Goal: Task Accomplishment & Management: Manage account settings

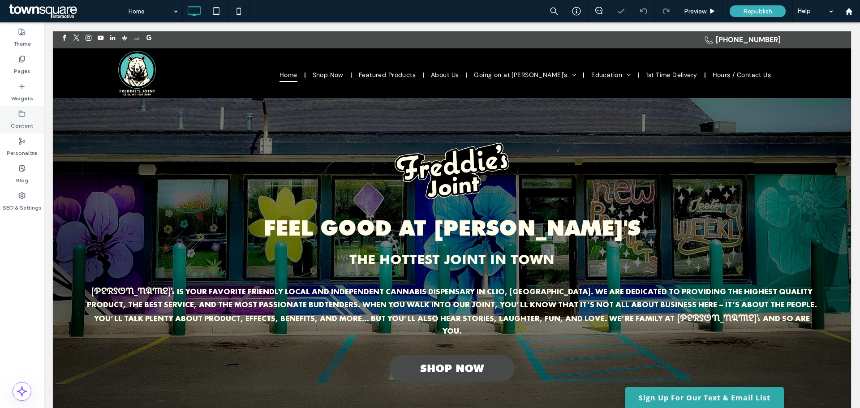
click at [15, 114] on div "Content" at bounding box center [22, 119] width 44 height 27
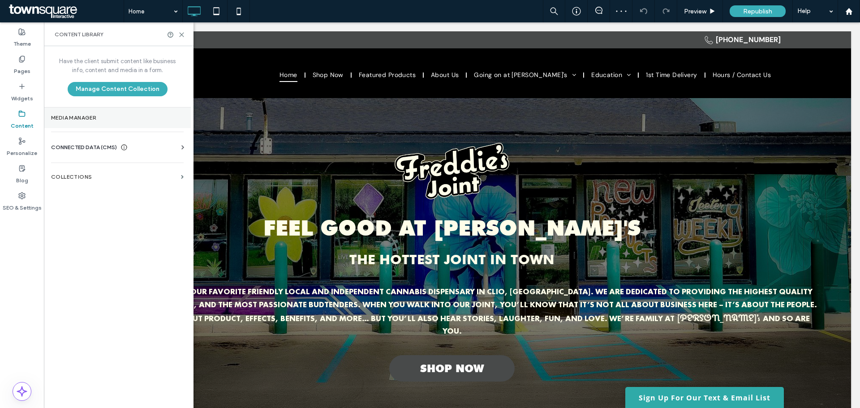
click at [96, 123] on section "Media Manager" at bounding box center [117, 117] width 147 height 21
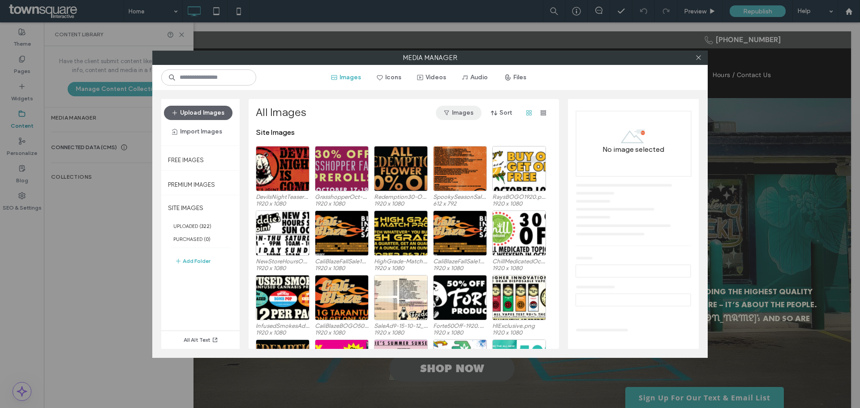
drag, startPoint x: 699, startPoint y: 57, endPoint x: 465, endPoint y: 107, distance: 239.6
click at [697, 57] on icon at bounding box center [698, 57] width 7 height 7
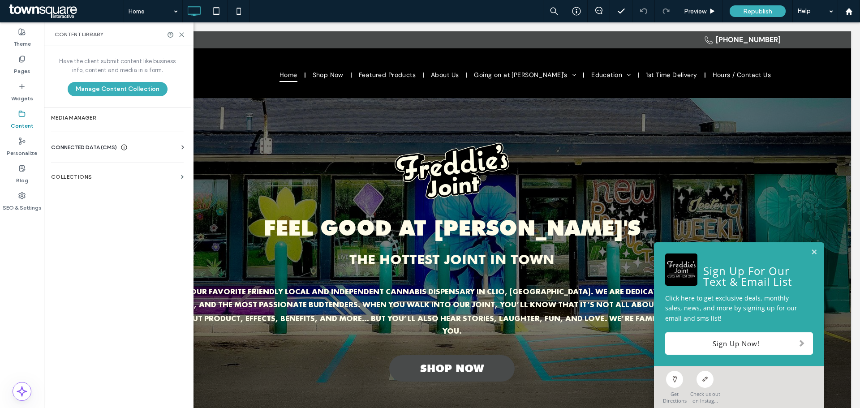
click at [84, 132] on hr at bounding box center [117, 132] width 133 height 0
click at [85, 148] on span "CONNECTED DATA (CMS)" at bounding box center [84, 147] width 66 height 9
click at [104, 168] on label "Business Info" at bounding box center [119, 169] width 122 height 6
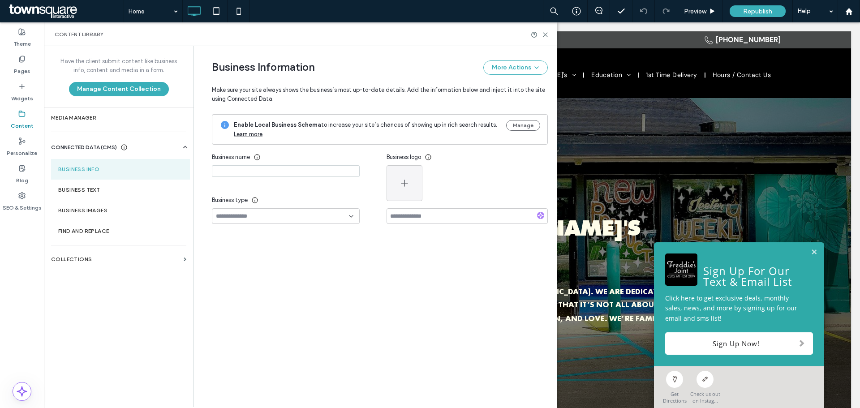
type input "**********"
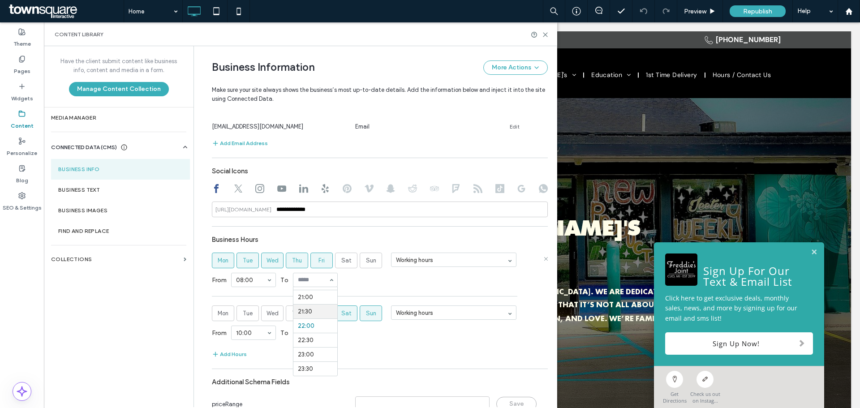
scroll to position [554, 0]
click at [321, 261] on span "Fri" at bounding box center [321, 260] width 6 height 9
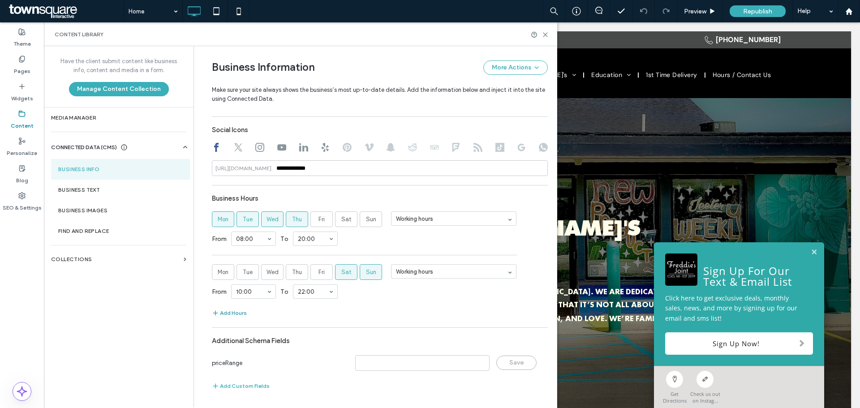
click at [219, 316] on button "Add Hours" at bounding box center [229, 313] width 35 height 11
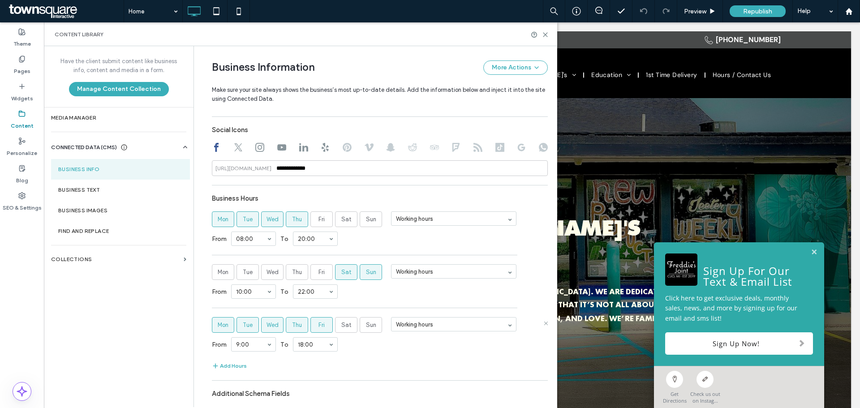
click at [221, 327] on span "Mon" at bounding box center [223, 325] width 11 height 9
click at [243, 326] on span "Tue" at bounding box center [248, 325] width 10 height 9
click at [266, 326] on span "Wed" at bounding box center [272, 325] width 12 height 9
click at [298, 327] on span "Thu" at bounding box center [297, 325] width 10 height 9
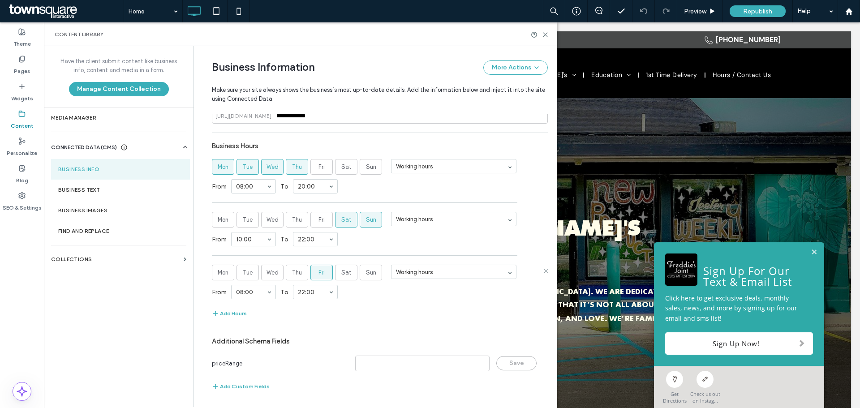
scroll to position [456, 0]
click at [541, 37] on div at bounding box center [540, 34] width 18 height 7
click at [545, 34] on use at bounding box center [545, 35] width 4 height 4
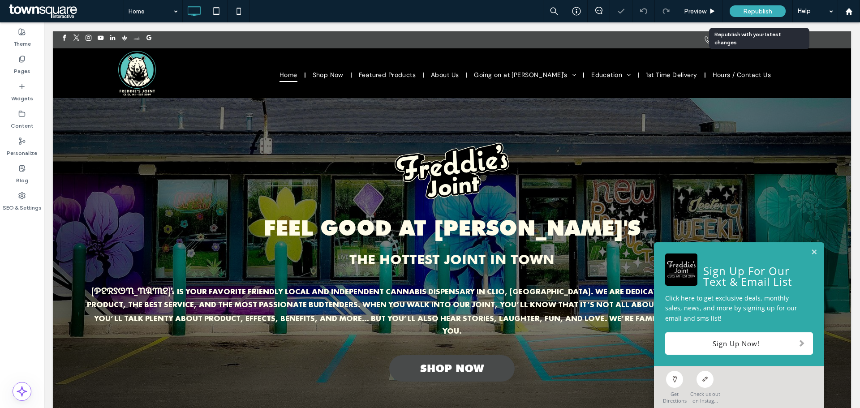
click at [744, 4] on div "Republish" at bounding box center [758, 11] width 56 height 22
click at [751, 5] on div "Republish" at bounding box center [758, 11] width 56 height 22
click at [757, 9] on span "Republish" at bounding box center [757, 12] width 29 height 8
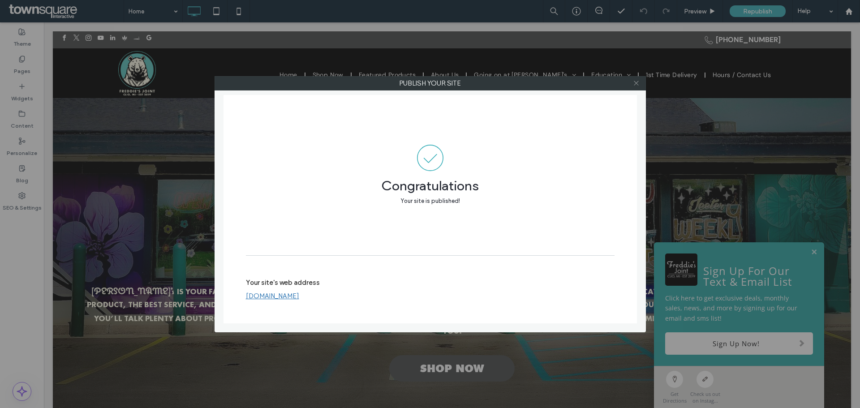
click at [634, 84] on icon at bounding box center [636, 83] width 7 height 7
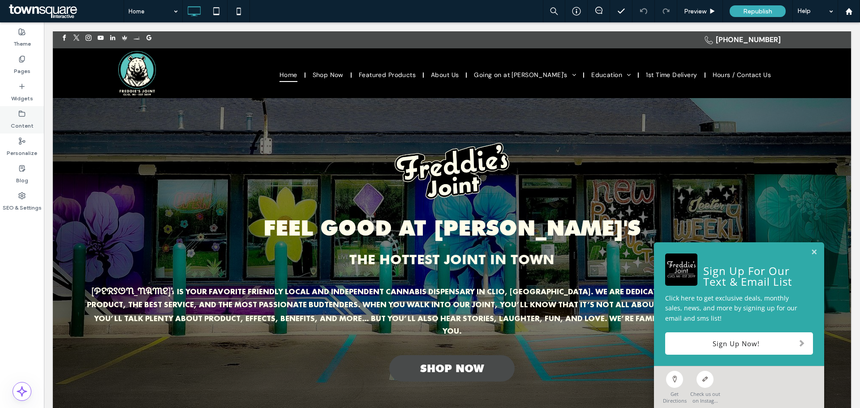
click at [27, 120] on label "Content" at bounding box center [22, 123] width 23 height 13
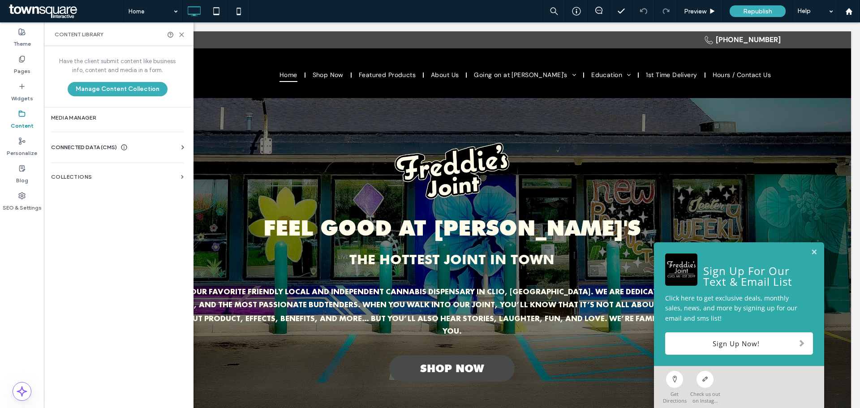
click at [99, 152] on div "Business Info Business Text Business Images Find and Replace" at bounding box center [119, 155] width 136 height 7
click at [100, 143] on span "CONNECTED DATA (CMS)" at bounding box center [84, 147] width 66 height 9
click at [111, 174] on section "Business Info" at bounding box center [119, 169] width 136 height 21
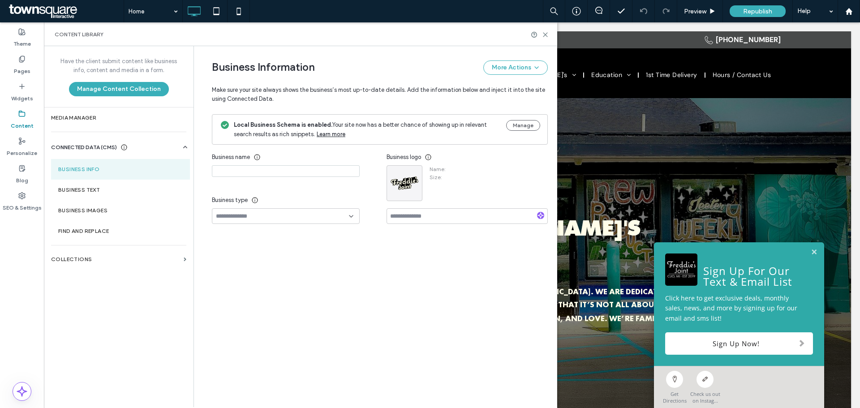
type input "**********"
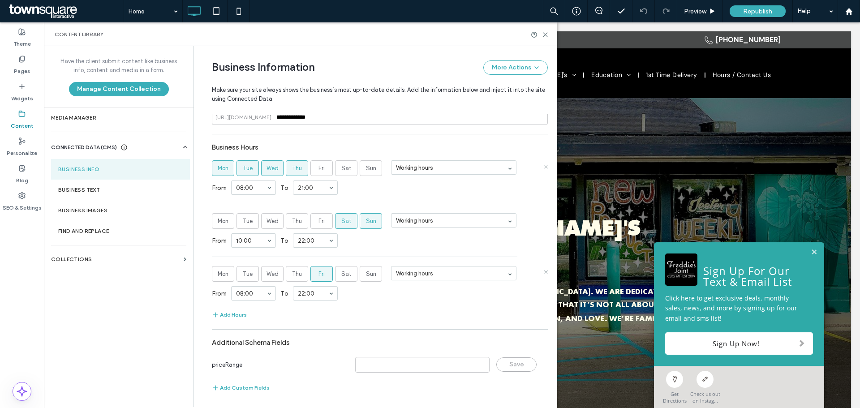
scroll to position [456, 0]
drag, startPoint x: 544, startPoint y: 38, endPoint x: 616, endPoint y: 7, distance: 78.2
click at [544, 38] on div "Content Library" at bounding box center [300, 34] width 513 height 24
click at [545, 38] on icon at bounding box center [545, 34] width 7 height 7
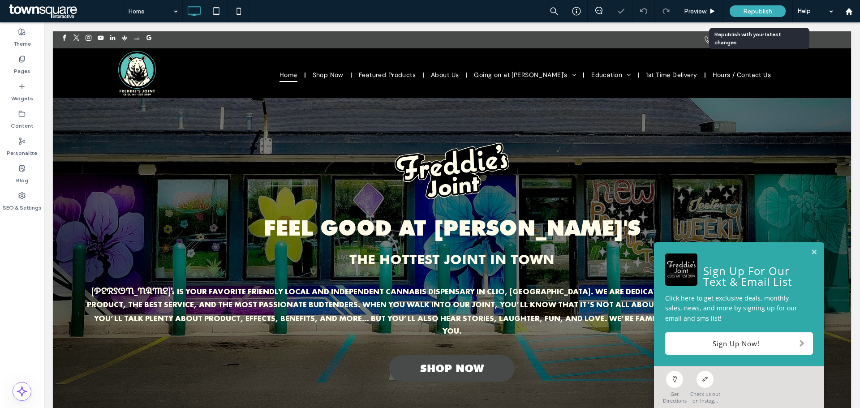
click at [744, 16] on div "Republish" at bounding box center [758, 11] width 56 height 12
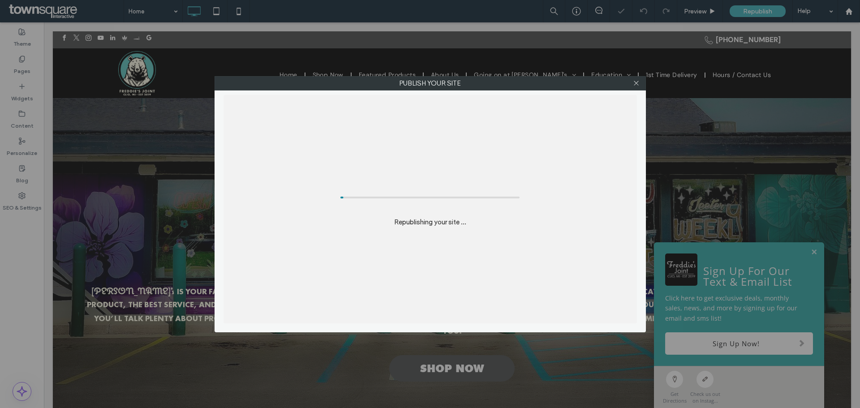
scroll to position [0, 0]
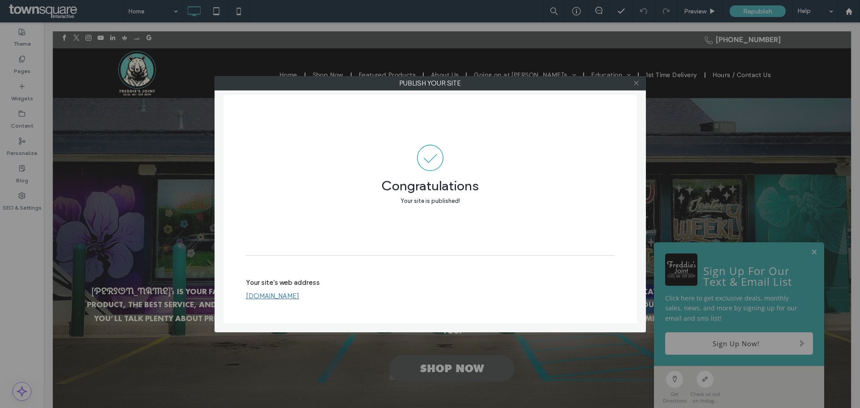
click at [634, 82] on icon at bounding box center [636, 83] width 7 height 7
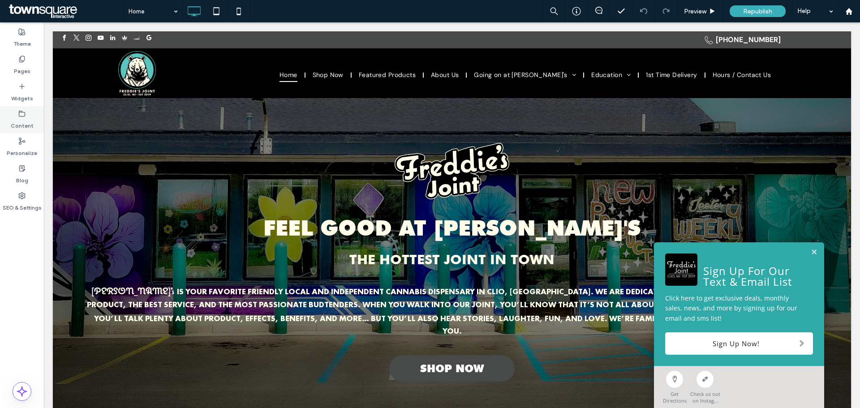
click at [19, 120] on label "Content" at bounding box center [22, 123] width 23 height 13
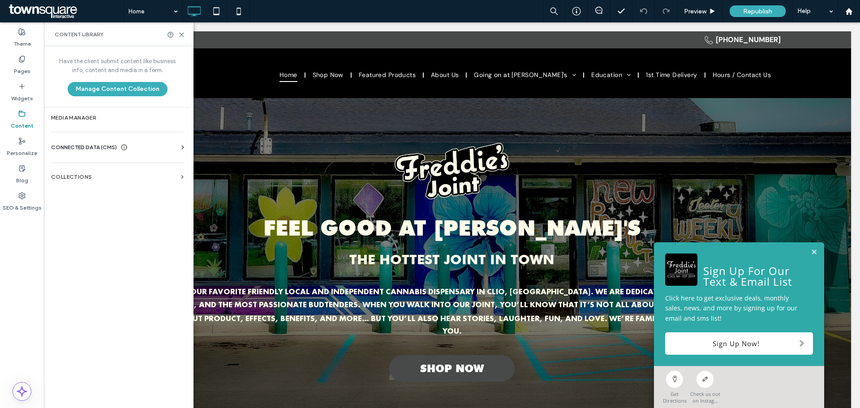
click at [98, 149] on span "CONNECTED DATA (CMS)" at bounding box center [84, 147] width 66 height 9
click at [107, 169] on label "Business Info" at bounding box center [119, 169] width 122 height 6
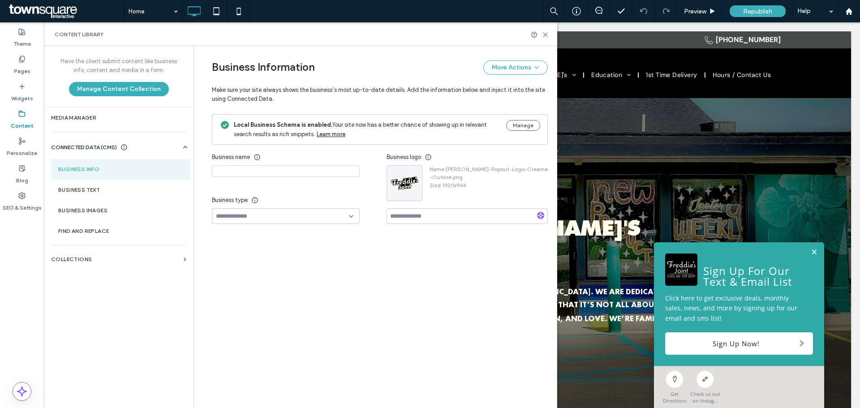
type input "**********"
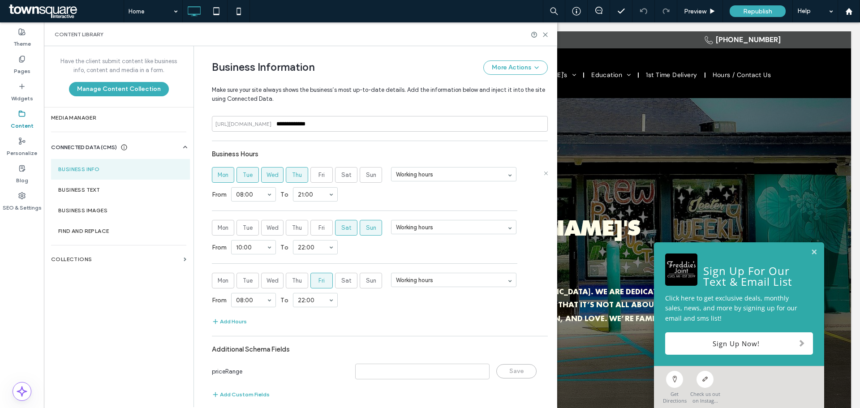
scroll to position [456, 0]
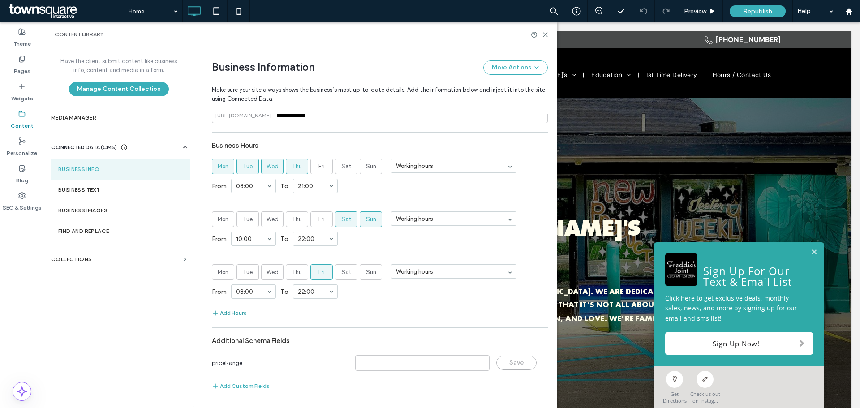
click at [219, 316] on button "Add Hours" at bounding box center [229, 313] width 35 height 11
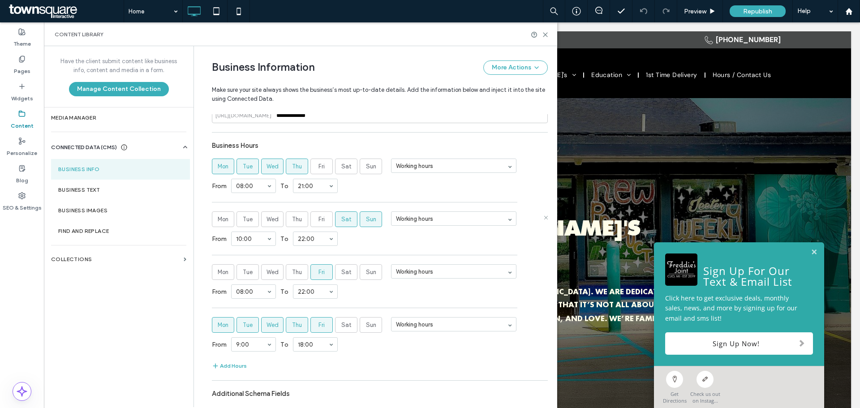
click at [368, 219] on span "Sun" at bounding box center [371, 219] width 10 height 9
click at [226, 326] on label "Mon" at bounding box center [223, 325] width 22 height 16
click at [253, 325] on label "Tue" at bounding box center [247, 325] width 22 height 16
click at [269, 324] on span "Wed" at bounding box center [272, 325] width 12 height 9
click at [300, 324] on label "Thu" at bounding box center [297, 325] width 22 height 16
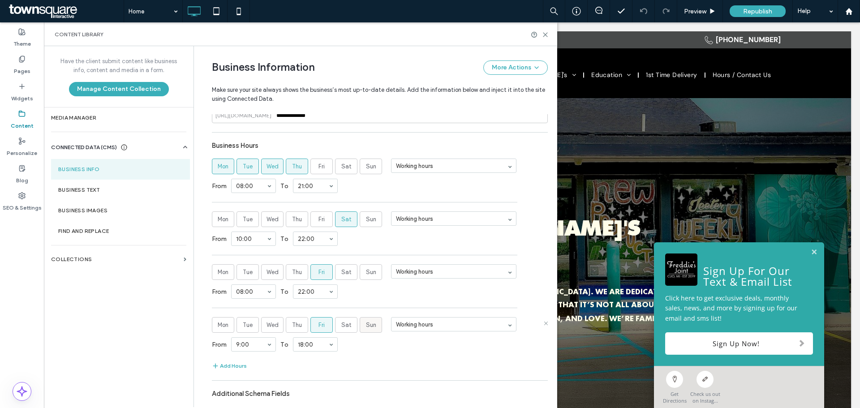
click at [361, 323] on label "Sun" at bounding box center [371, 325] width 22 height 16
click at [335, 326] on label "Sat" at bounding box center [346, 325] width 22 height 16
click at [325, 326] on label "Fri" at bounding box center [321, 325] width 22 height 16
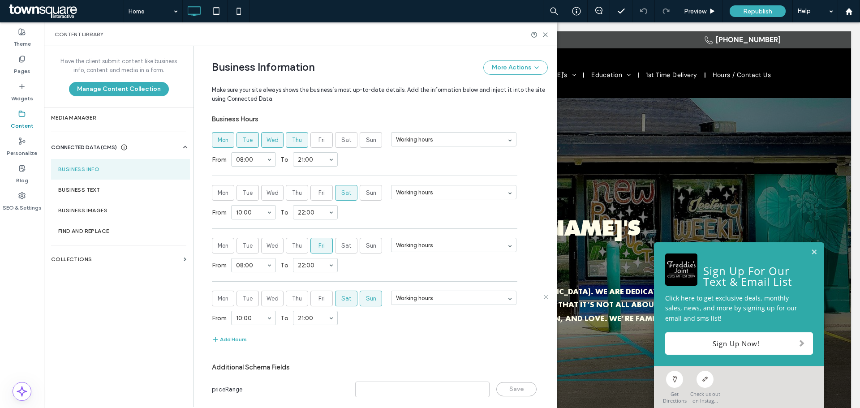
scroll to position [509, 0]
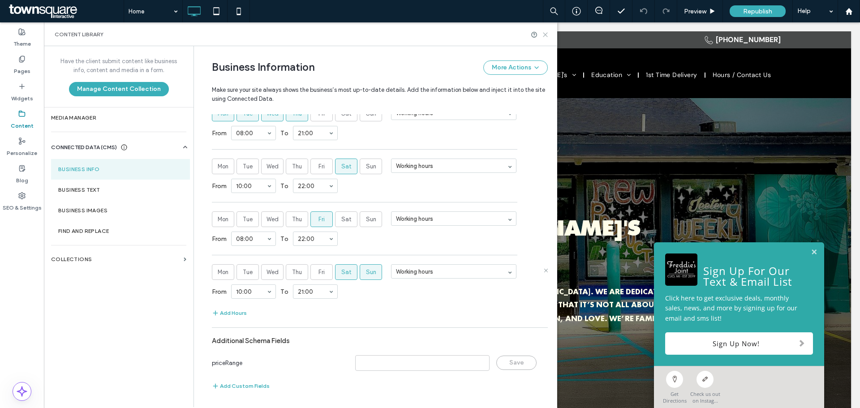
drag, startPoint x: 544, startPoint y: 33, endPoint x: 599, endPoint y: 20, distance: 56.6
click at [545, 33] on icon at bounding box center [545, 34] width 7 height 7
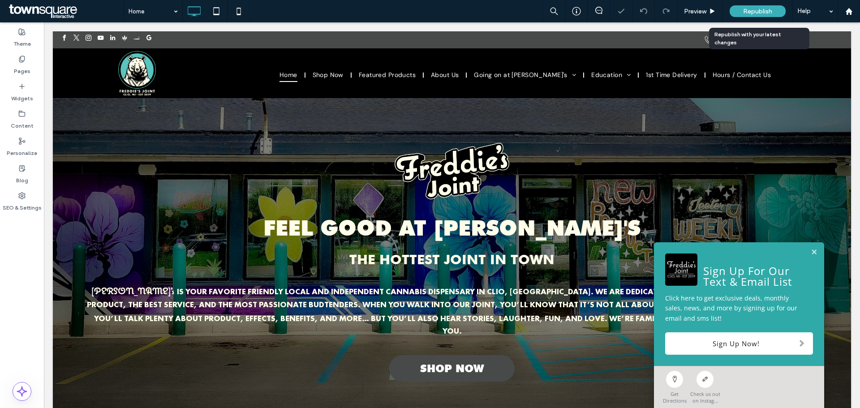
click at [751, 5] on div "Republish" at bounding box center [758, 11] width 56 height 22
click at [749, 12] on span "Republish" at bounding box center [757, 12] width 29 height 8
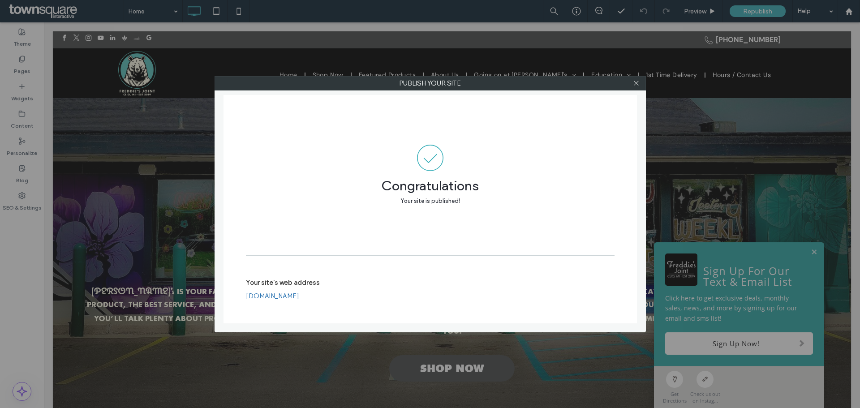
click at [629, 82] on label "Publish your site" at bounding box center [430, 83] width 430 height 13
click at [636, 83] on use at bounding box center [636, 83] width 4 height 4
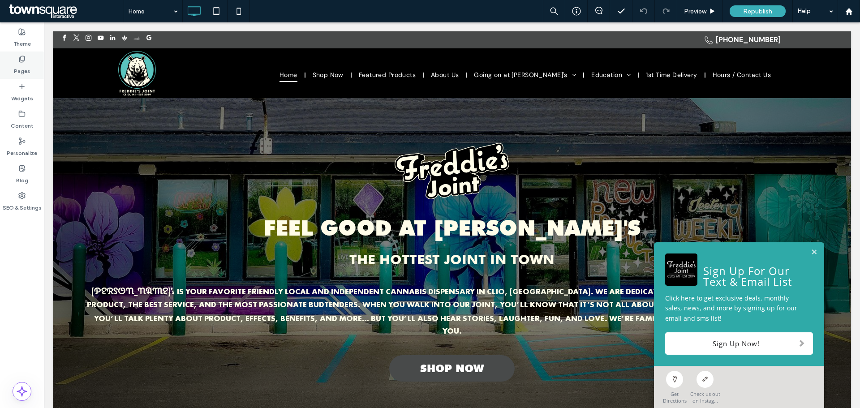
click at [24, 59] on use at bounding box center [21, 59] width 5 height 6
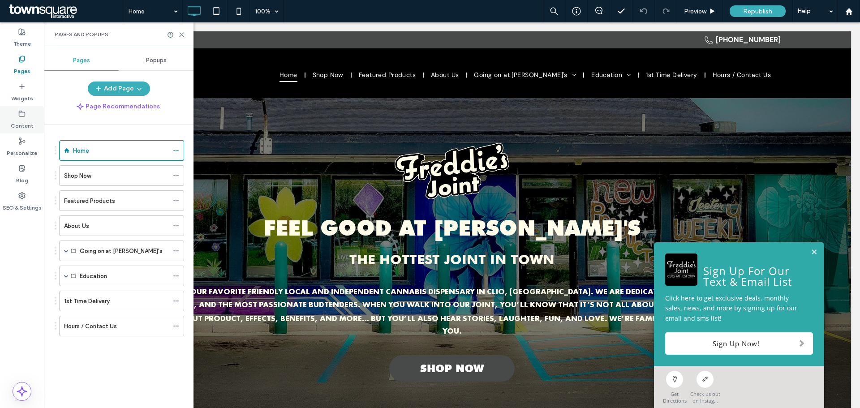
click at [21, 118] on label "Content" at bounding box center [22, 123] width 23 height 13
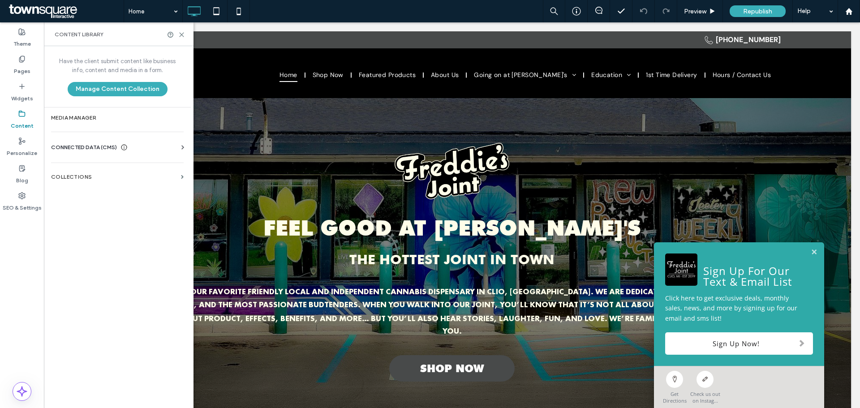
click at [82, 145] on span "CONNECTED DATA (CMS)" at bounding box center [84, 147] width 66 height 9
click at [103, 179] on section "Business Info" at bounding box center [119, 169] width 136 height 21
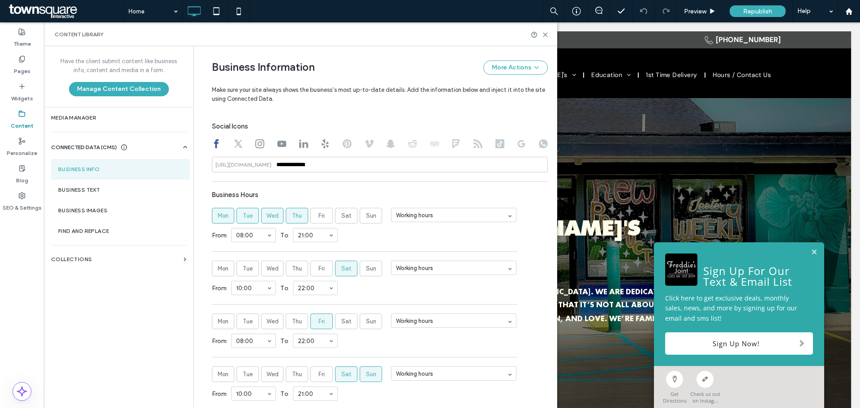
scroll to position [452, 0]
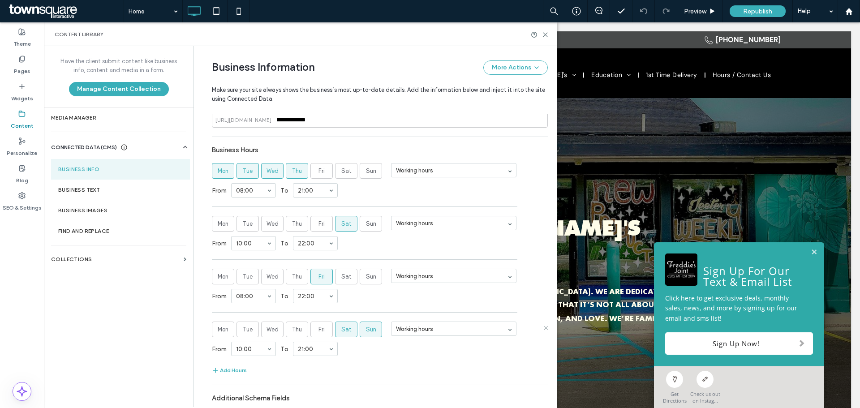
click at [350, 334] on label "Sat" at bounding box center [346, 330] width 22 height 16
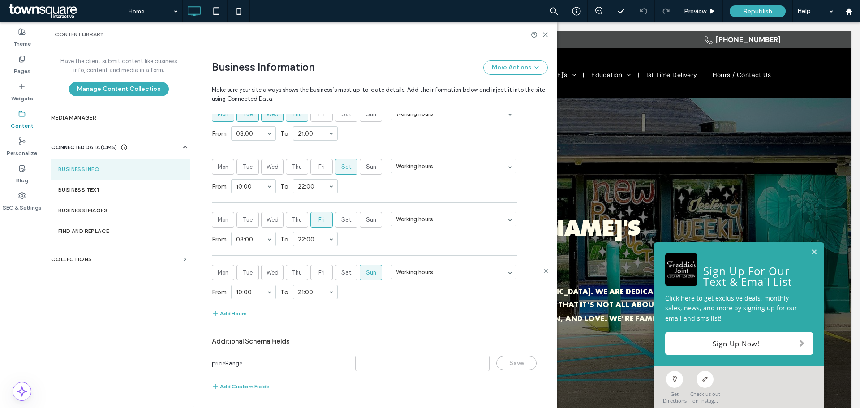
scroll to position [509, 0]
drag, startPoint x: 544, startPoint y: 35, endPoint x: 589, endPoint y: 2, distance: 56.1
click at [544, 35] on icon at bounding box center [545, 34] width 7 height 7
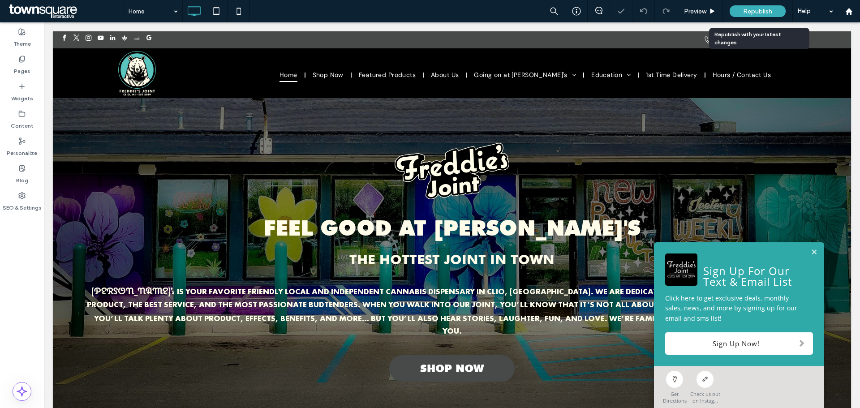
click at [757, 6] on div "Republish" at bounding box center [758, 11] width 56 height 12
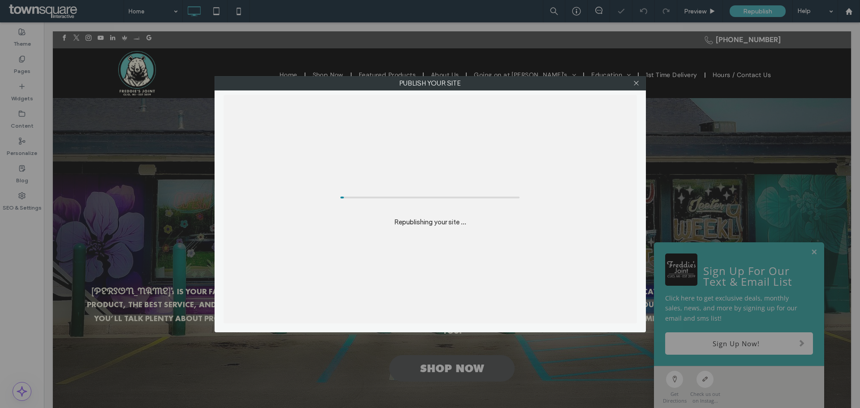
scroll to position [0, 0]
